Goal: Task Accomplishment & Management: Manage account settings

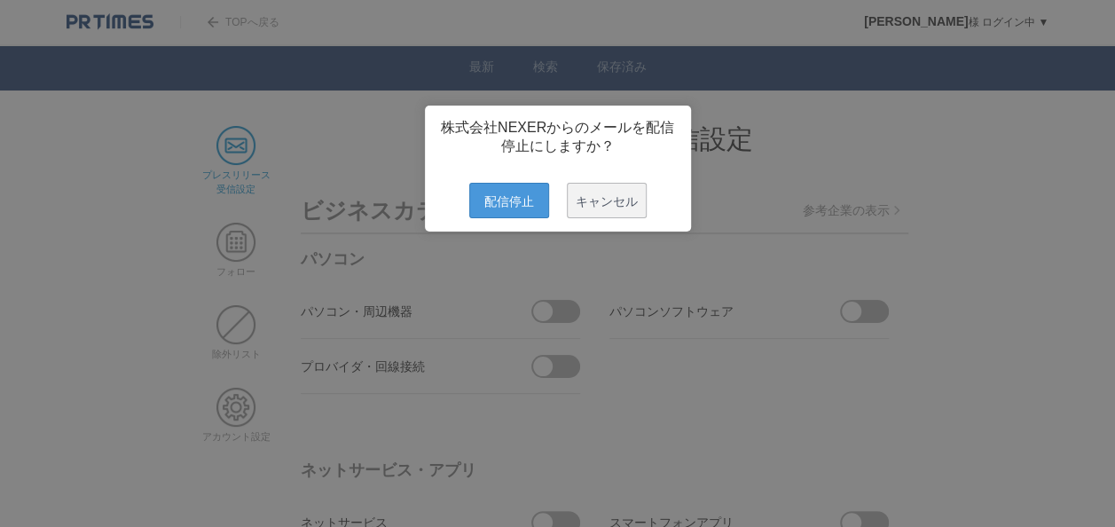
click at [520, 217] on span "配信停止" at bounding box center [509, 200] width 80 height 35
click at [525, 216] on span "配信停止" at bounding box center [509, 200] width 80 height 35
drag, startPoint x: 506, startPoint y: 209, endPoint x: 532, endPoint y: 193, distance: 31.5
click at [506, 209] on span "配信停止" at bounding box center [509, 200] width 80 height 35
click at [516, 211] on span "配信停止" at bounding box center [509, 200] width 80 height 35
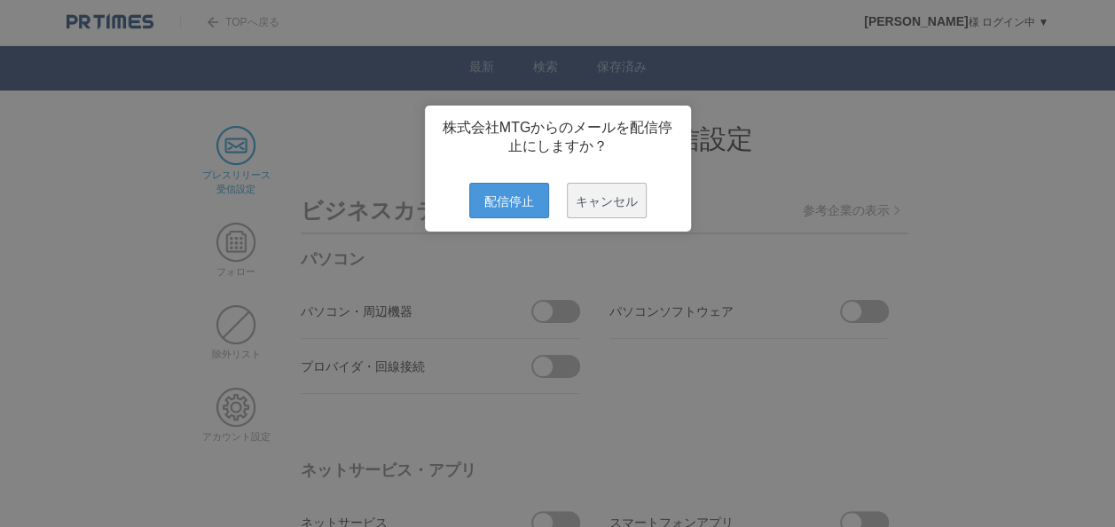
click at [508, 209] on span "配信停止" at bounding box center [509, 200] width 80 height 35
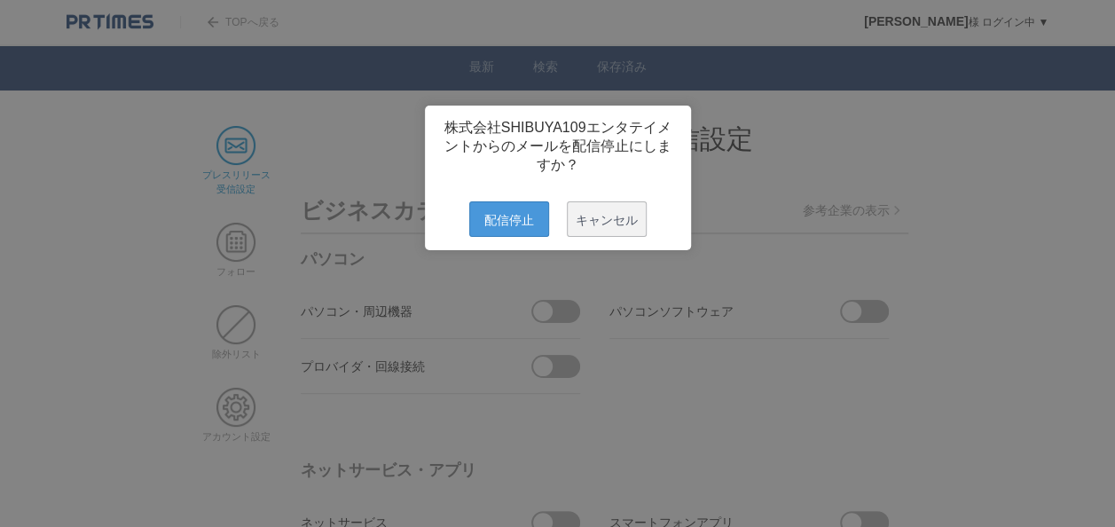
click at [529, 237] on span "配信停止" at bounding box center [509, 218] width 80 height 35
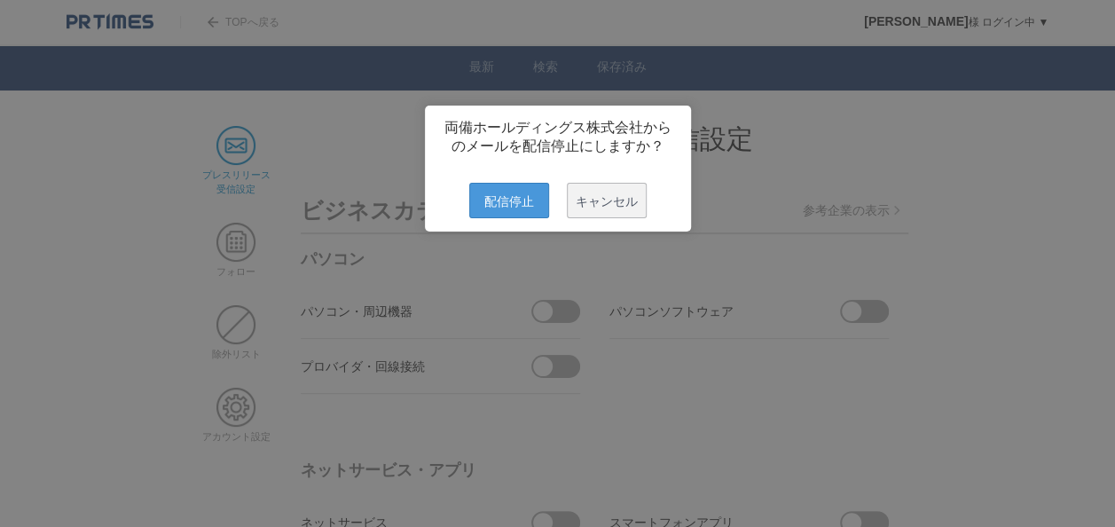
click at [486, 211] on span "配信停止" at bounding box center [509, 200] width 80 height 35
click at [515, 217] on span "配信停止" at bounding box center [509, 200] width 80 height 35
click at [513, 210] on span "配信停止" at bounding box center [509, 200] width 80 height 35
click at [518, 216] on span "配信停止" at bounding box center [509, 200] width 80 height 35
